Goal: Task Accomplishment & Management: Use online tool/utility

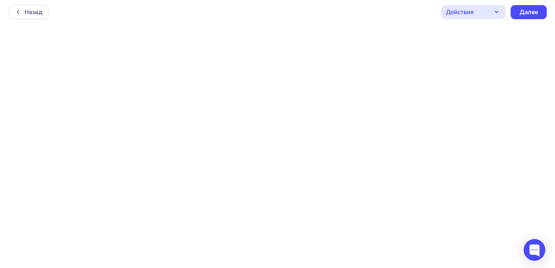
scroll to position [1, 0]
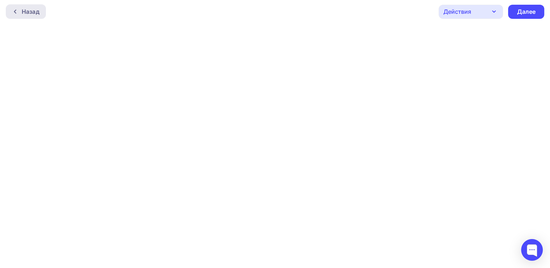
click at [30, 13] on div "Назад" at bounding box center [31, 11] width 18 height 9
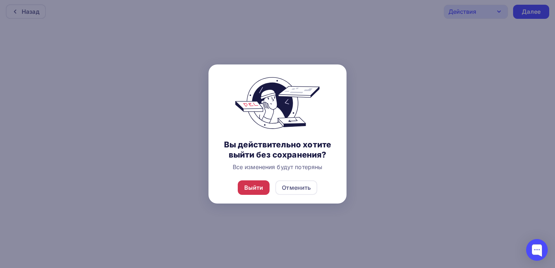
click at [257, 182] on div "Выйти" at bounding box center [254, 187] width 32 height 14
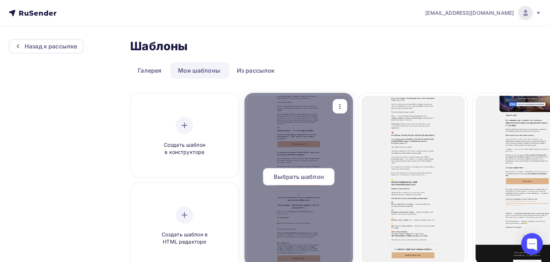
click at [296, 172] on div "Выбрать шаблон" at bounding box center [299, 176] width 72 height 17
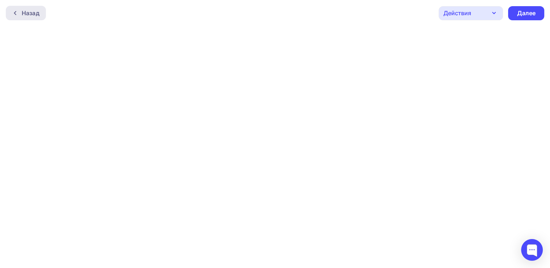
click at [35, 14] on div "Назад" at bounding box center [31, 13] width 18 height 9
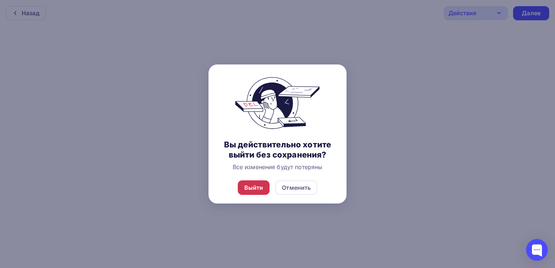
click at [255, 187] on div "Выйти" at bounding box center [253, 187] width 19 height 9
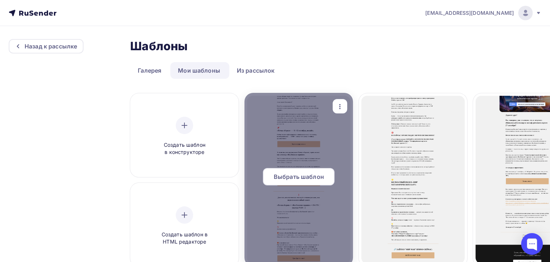
click at [296, 171] on div "Выбрать шаблон" at bounding box center [299, 176] width 72 height 17
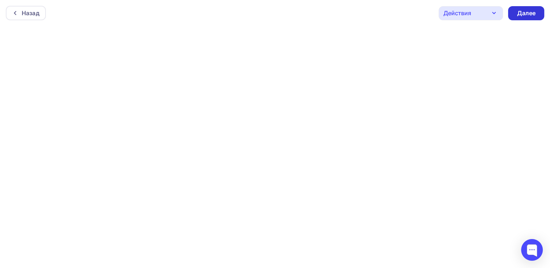
click at [522, 14] on div "Далее" at bounding box center [526, 13] width 19 height 8
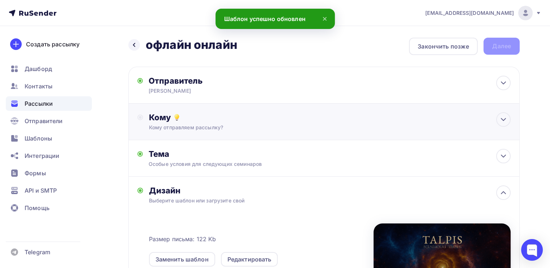
click at [309, 126] on div "Кому отправляем рассылку?" at bounding box center [311, 127] width 325 height 7
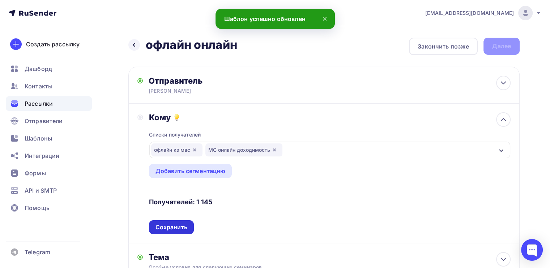
click at [179, 223] on div "Сохранить" at bounding box center [171, 227] width 32 height 8
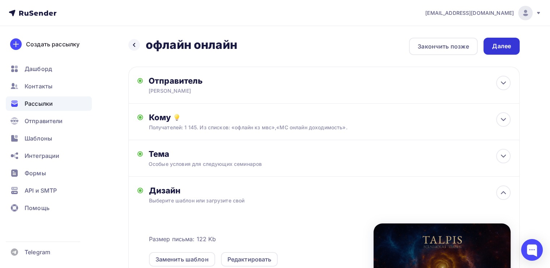
click at [499, 46] on div "Далее" at bounding box center [501, 46] width 19 height 8
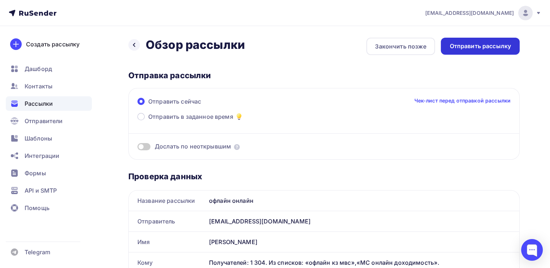
click at [474, 54] on div "Отправить рассылку" at bounding box center [480, 46] width 79 height 17
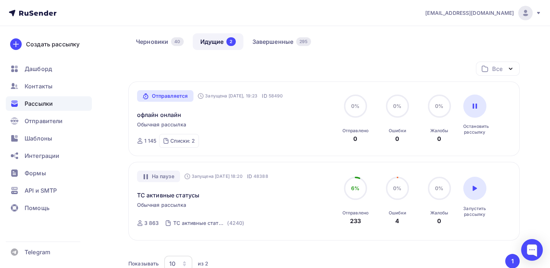
scroll to position [72, 0]
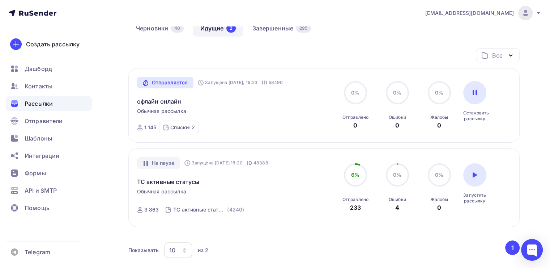
click at [169, 94] on div "офлайн онлайн" at bounding box center [219, 96] width 165 height 17
click at [168, 103] on link "офлайн онлайн" at bounding box center [159, 101] width 44 height 9
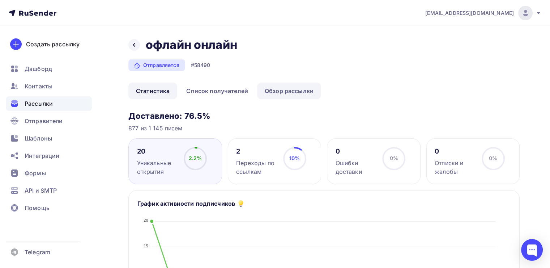
click at [282, 90] on link "Обзор рассылки" at bounding box center [289, 90] width 64 height 17
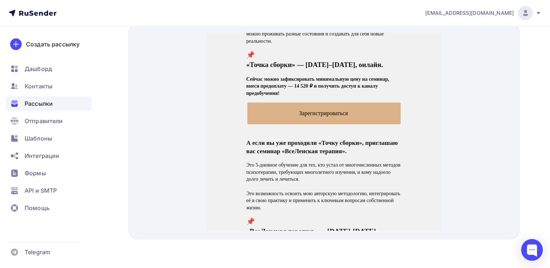
scroll to position [289, 0]
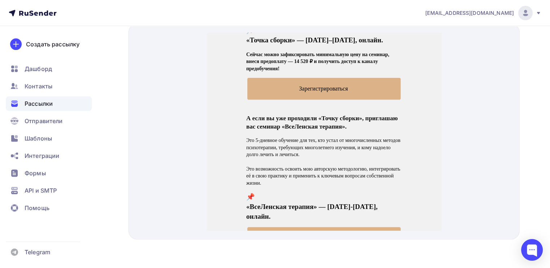
click at [311, 82] on span "Зарегистрироваться" at bounding box center [323, 79] width 153 height 21
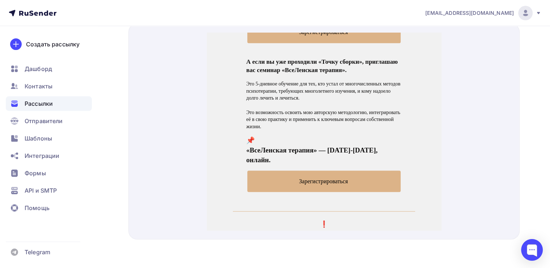
scroll to position [362, 0]
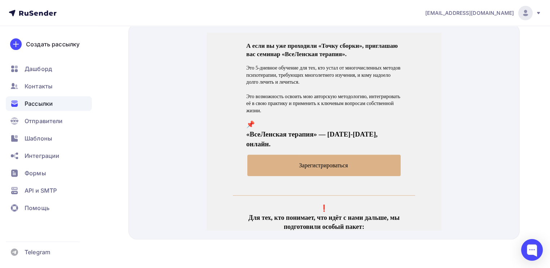
click at [274, 146] on span "Зарегистрироваться" at bounding box center [323, 156] width 153 height 21
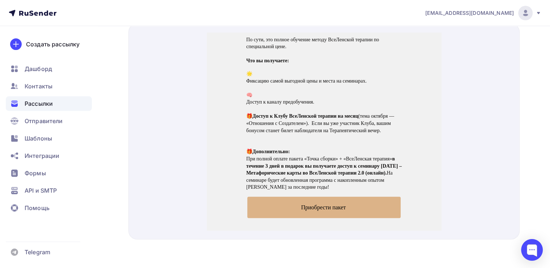
scroll to position [615, 0]
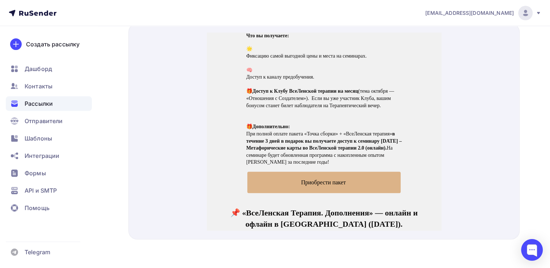
click at [303, 166] on span "Приобрести пакет" at bounding box center [323, 173] width 153 height 21
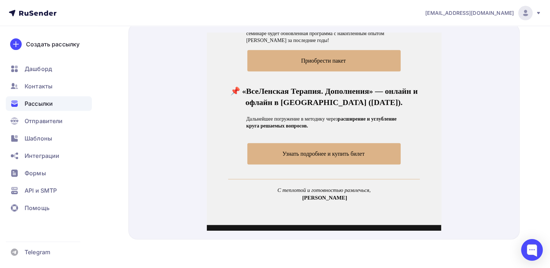
scroll to position [723, 0]
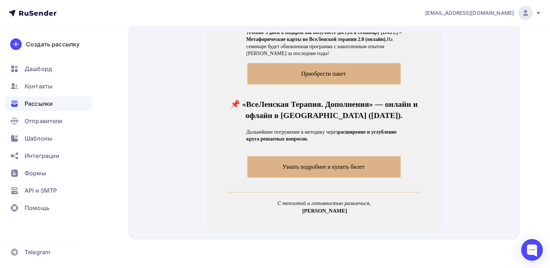
click at [278, 148] on span "Узнать подробнее и купить билет" at bounding box center [323, 157] width 153 height 21
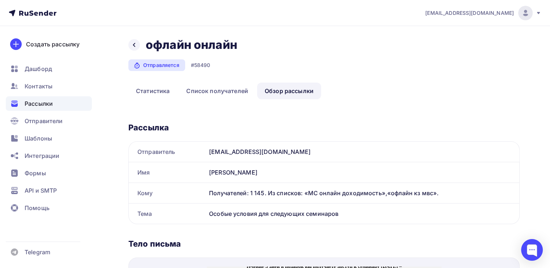
scroll to position [0, 0]
click at [141, 45] on div "Назад офлайн онлайн офлайн онлайн" at bounding box center [185, 45] width 114 height 14
click at [136, 47] on icon at bounding box center [134, 45] width 6 height 6
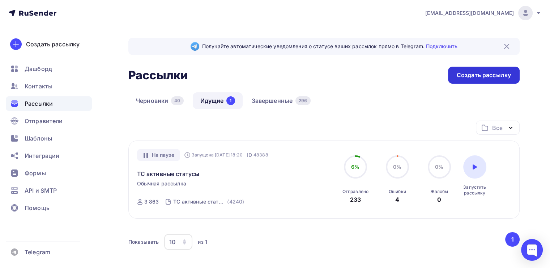
click at [462, 73] on div "Создать рассылку" at bounding box center [484, 75] width 54 height 8
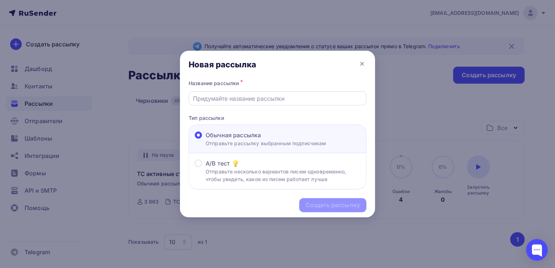
click at [254, 101] on input "text" at bounding box center [278, 98] width 170 height 9
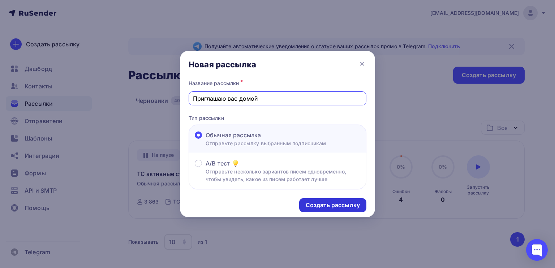
type input "Приглашаю вас домой"
click at [327, 200] on div "Создать рассылку" at bounding box center [332, 205] width 67 height 14
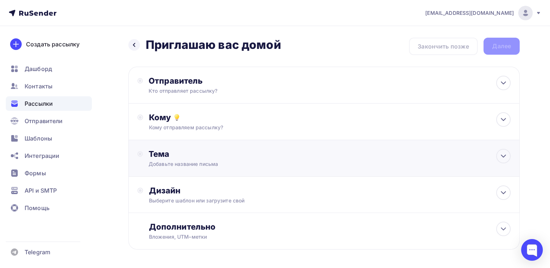
scroll to position [27, 0]
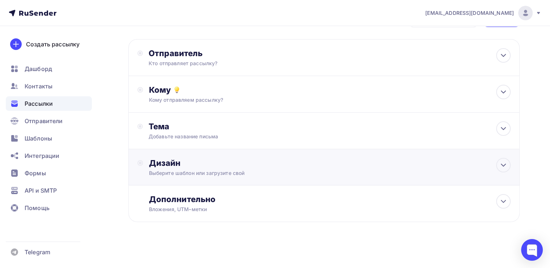
click at [312, 161] on div "Дизайн" at bounding box center [330, 163] width 362 height 10
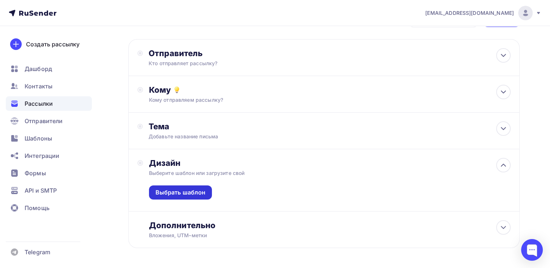
click at [192, 196] on div "Выбрать шаблон" at bounding box center [180, 192] width 63 height 14
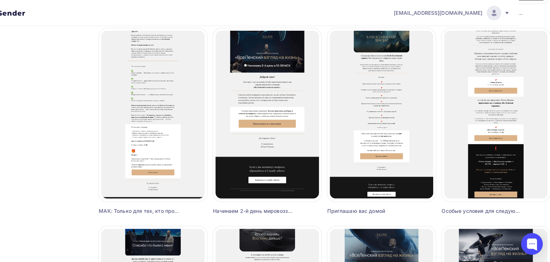
scroll to position [264, 32]
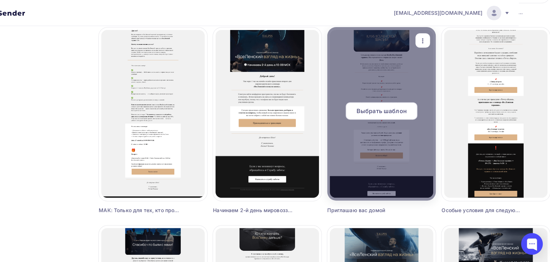
click at [386, 112] on span "Выбрать шаблон" at bounding box center [381, 111] width 50 height 9
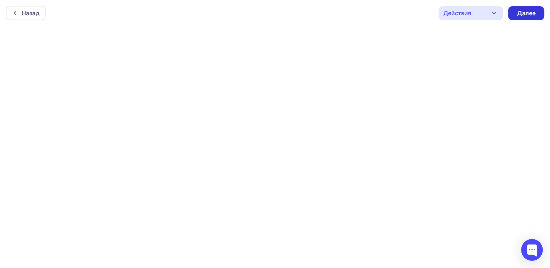
click at [522, 14] on div "Далее" at bounding box center [526, 13] width 19 height 8
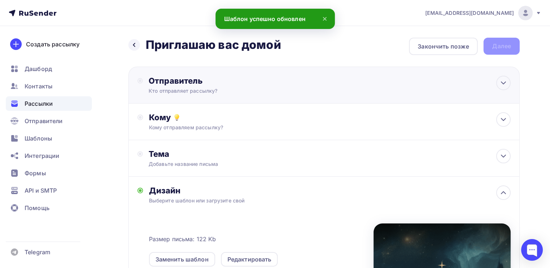
click at [196, 88] on div "Кто отправляет рассылку?" at bounding box center [219, 90] width 141 height 7
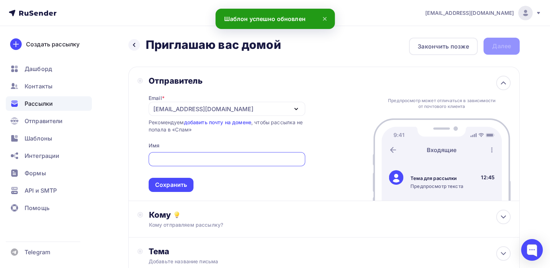
click at [170, 111] on div "[EMAIL_ADDRESS][DOMAIN_NAME]" at bounding box center [203, 108] width 100 height 9
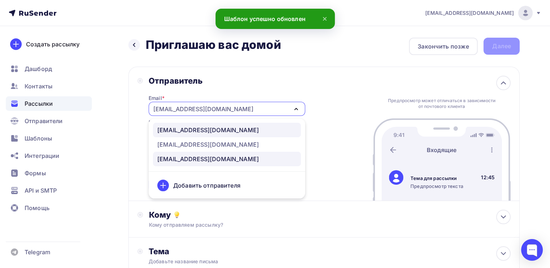
click at [171, 131] on div "[EMAIL_ADDRESS][DOMAIN_NAME]" at bounding box center [208, 129] width 102 height 9
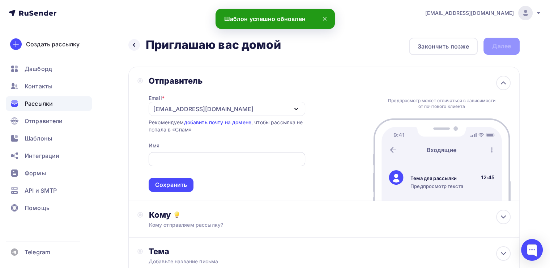
drag, startPoint x: 171, startPoint y: 149, endPoint x: 171, endPoint y: 155, distance: 5.8
click at [171, 149] on span "Сохранить" at bounding box center [227, 170] width 157 height 43
click at [171, 155] on input "text" at bounding box center [227, 159] width 148 height 9
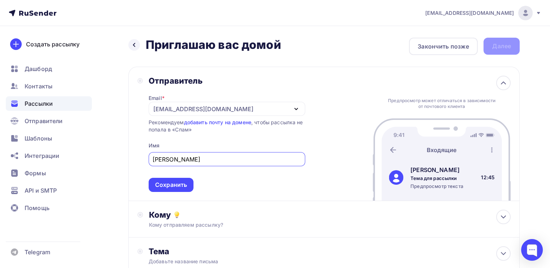
type input "[PERSON_NAME]"
click at [172, 175] on span "[PERSON_NAME] Сохранить" at bounding box center [227, 170] width 157 height 43
click at [172, 178] on div "Сохранить" at bounding box center [171, 185] width 45 height 14
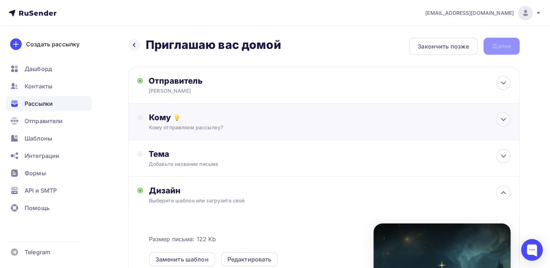
click at [203, 130] on div "Кому Кому отправляем рассылку? Списки получателей Выберите список Все списки id…" at bounding box center [323, 121] width 391 height 37
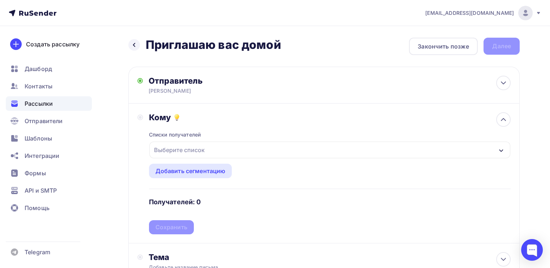
click at [197, 149] on div "Выберите список" at bounding box center [179, 149] width 56 height 13
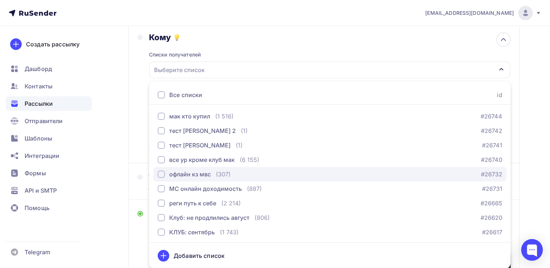
click at [162, 172] on div "button" at bounding box center [161, 173] width 7 height 7
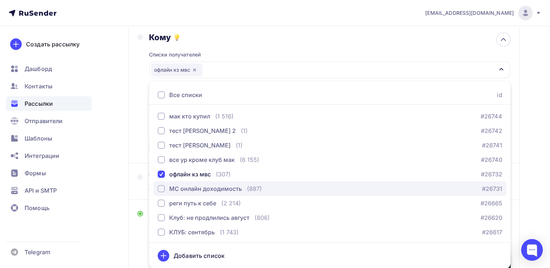
click at [162, 186] on div "button" at bounding box center [161, 188] width 7 height 7
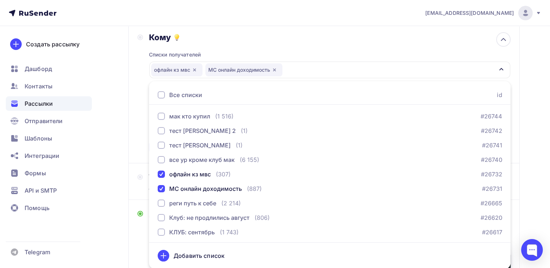
click at [124, 109] on div "Назад Приглашаю вас домой Приглашаю вас домой Закончить позже Далее Отправитель…" at bounding box center [275, 194] width 550 height 496
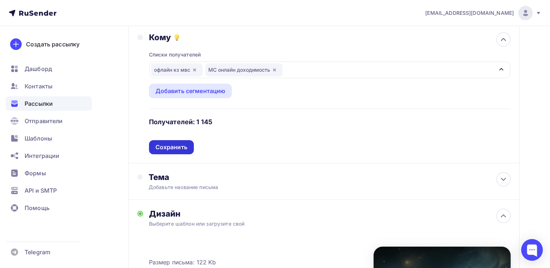
click at [159, 143] on div "Сохранить" at bounding box center [171, 147] width 32 height 8
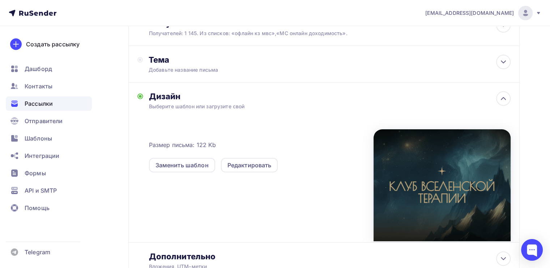
scroll to position [94, 0]
click at [185, 59] on div "Тема" at bounding box center [220, 59] width 143 height 10
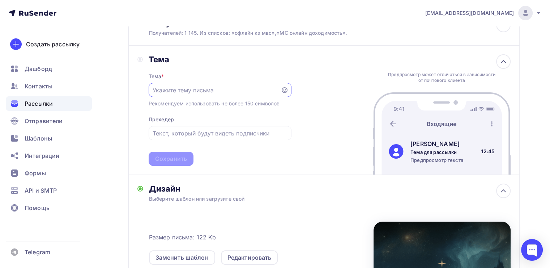
scroll to position [0, 0]
paste input "Приглашаю вас домой"
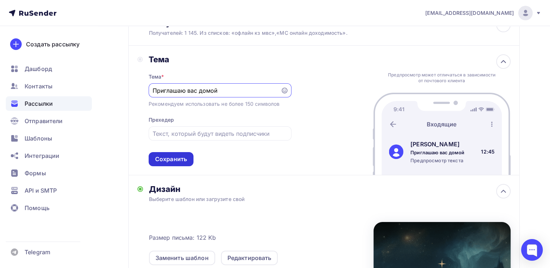
type input "Приглашаю вас домой"
click at [164, 159] on div "Сохранить" at bounding box center [171, 159] width 32 height 8
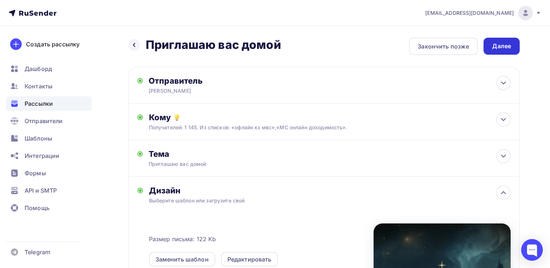
click at [487, 49] on div "Далее" at bounding box center [501, 46] width 36 height 17
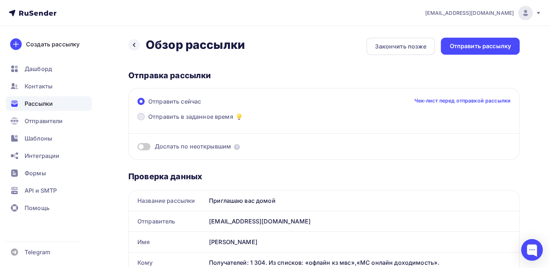
click at [145, 112] on label "Отправить в заданное время" at bounding box center [190, 117] width 106 height 10
click at [148, 121] on input "Отправить в заданное время" at bounding box center [148, 121] width 0 height 0
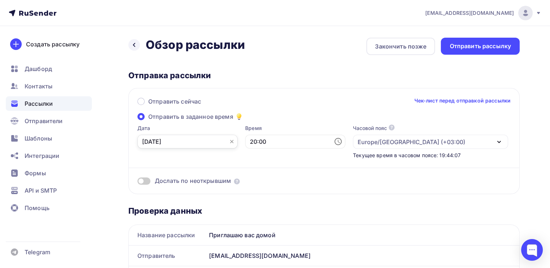
click at [191, 142] on input "[DATE]" at bounding box center [187, 141] width 100 height 14
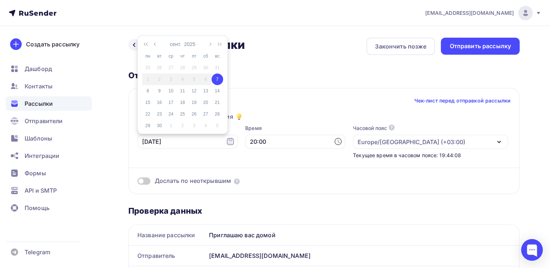
click at [216, 82] on div "7" at bounding box center [217, 79] width 12 height 7
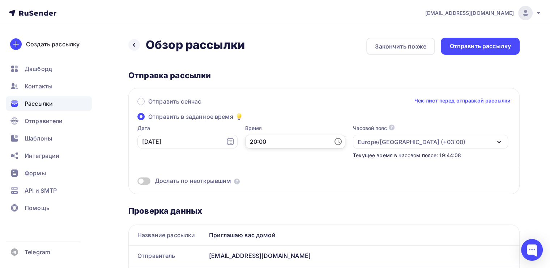
click at [282, 138] on input "20:00" at bounding box center [295, 141] width 100 height 14
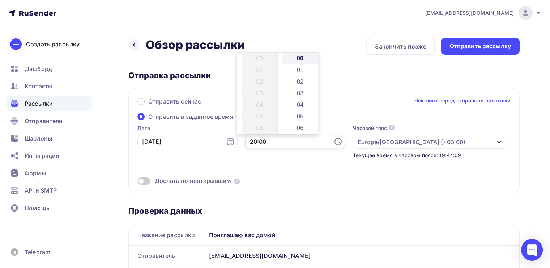
scroll to position [231, 0]
click at [265, 61] on li "20" at bounding box center [259, 58] width 37 height 12
click at [364, 99] on div "Отправить сейчас Чек-лист перед отправкой рассылки" at bounding box center [323, 104] width 373 height 15
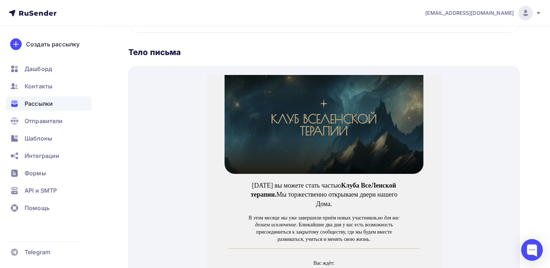
scroll to position [14, 0]
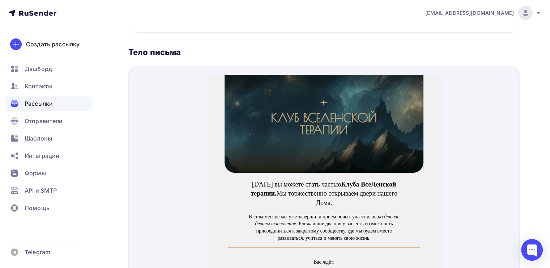
click at [363, 101] on img at bounding box center [324, 108] width 199 height 112
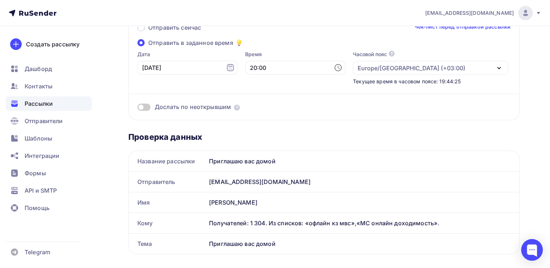
scroll to position [0, 0]
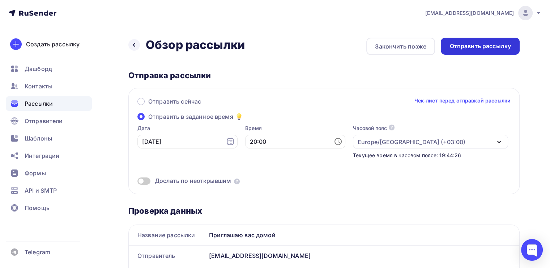
click at [474, 45] on div "Отправить рассылку" at bounding box center [479, 46] width 61 height 8
